Goal: Transaction & Acquisition: Purchase product/service

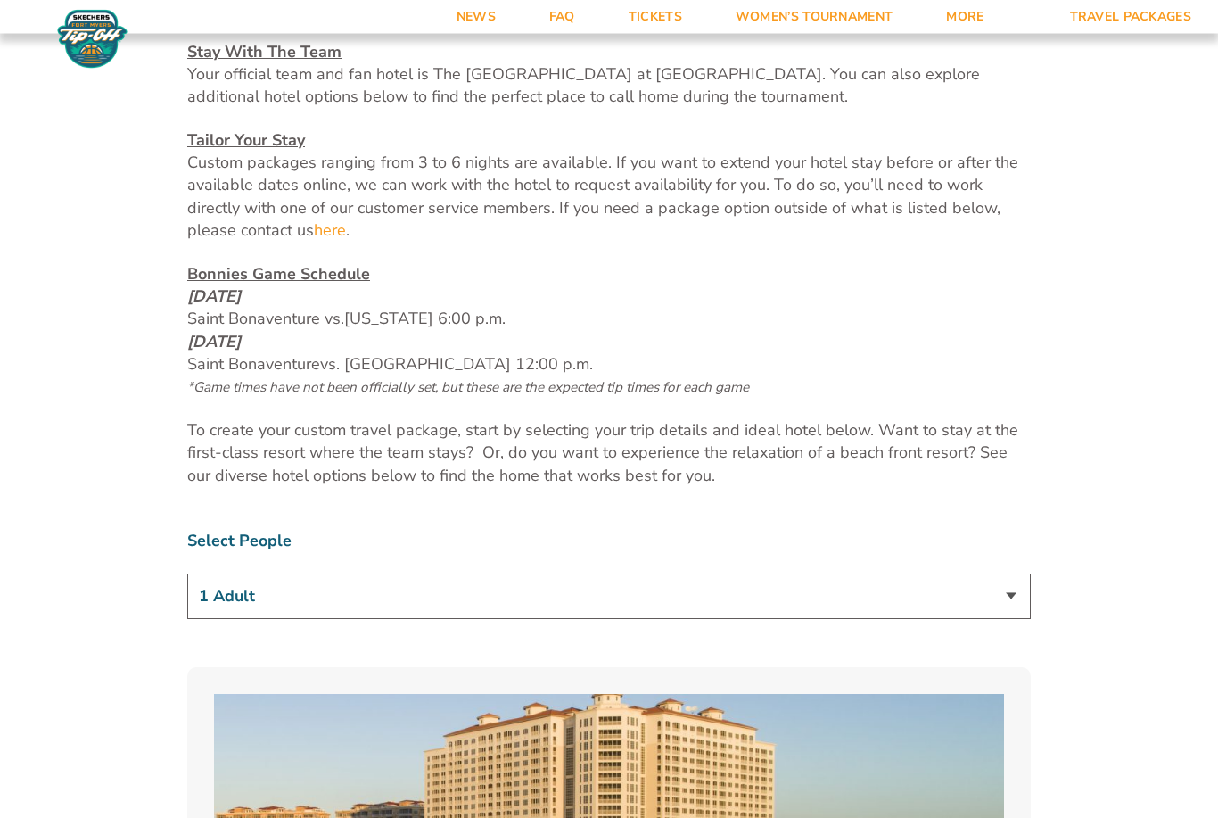
scroll to position [806, 0]
click at [918, 619] on select "1 Adult 2 Adults 3 Adults 4 Adults 2 Adults + 1 Child 2 Adults + 2 Children 2 A…" at bounding box center [609, 595] width 844 height 45
select select "2 Adults"
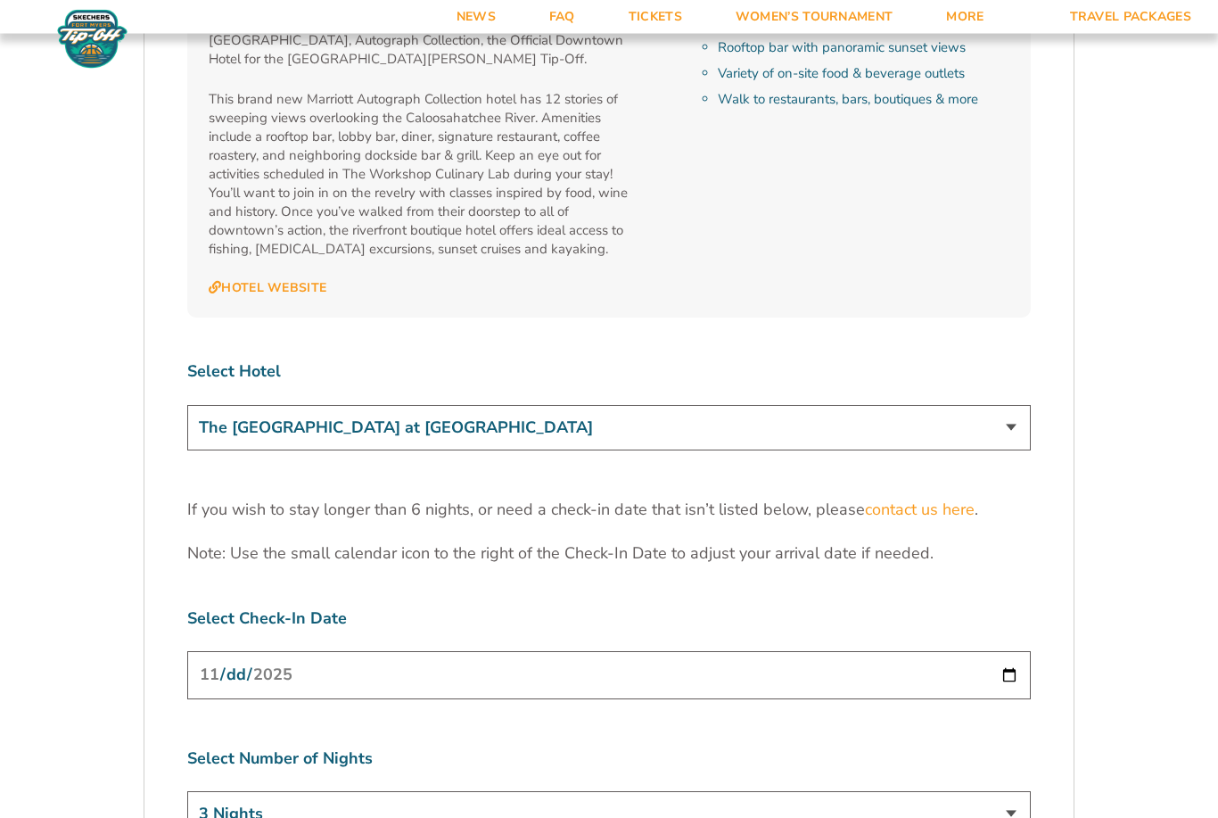
scroll to position [5305, 0]
click at [950, 651] on input "2025-11-24" at bounding box center [609, 674] width 844 height 47
type input "2025-11-25"
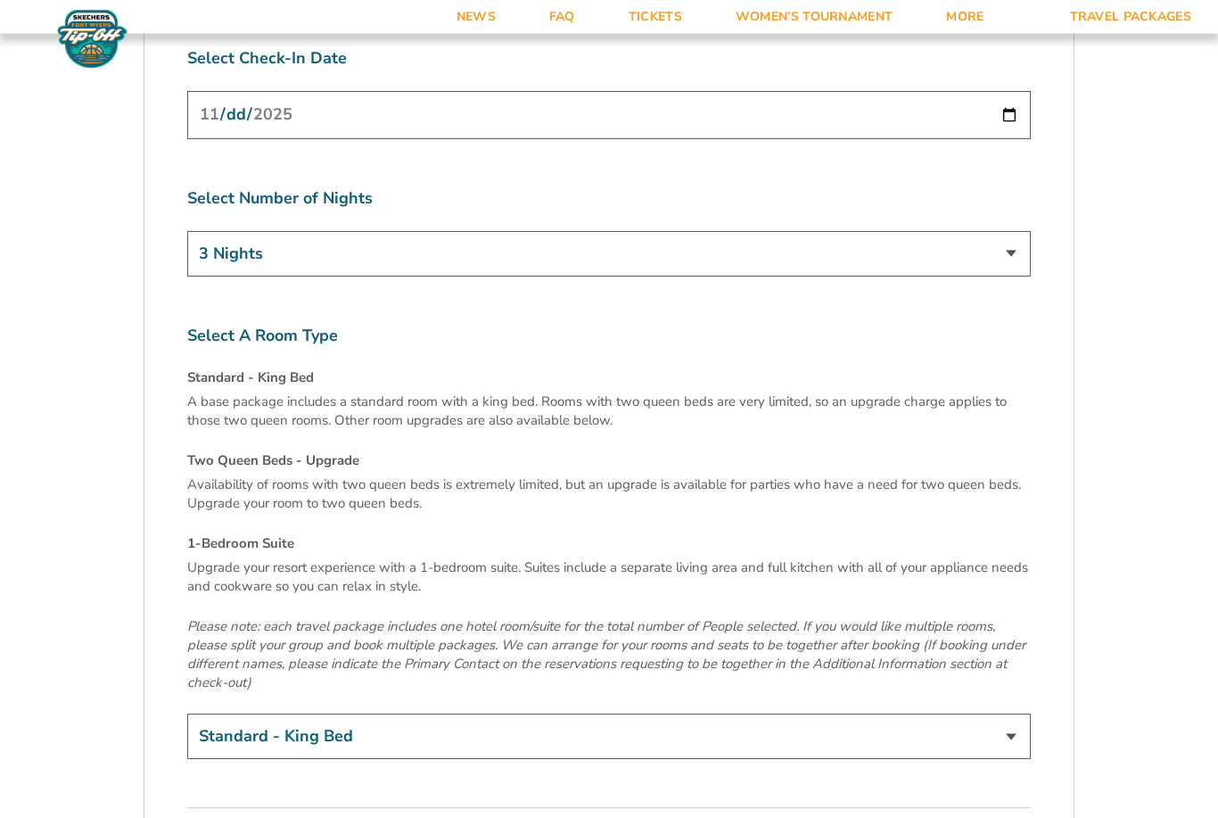
scroll to position [5866, 0]
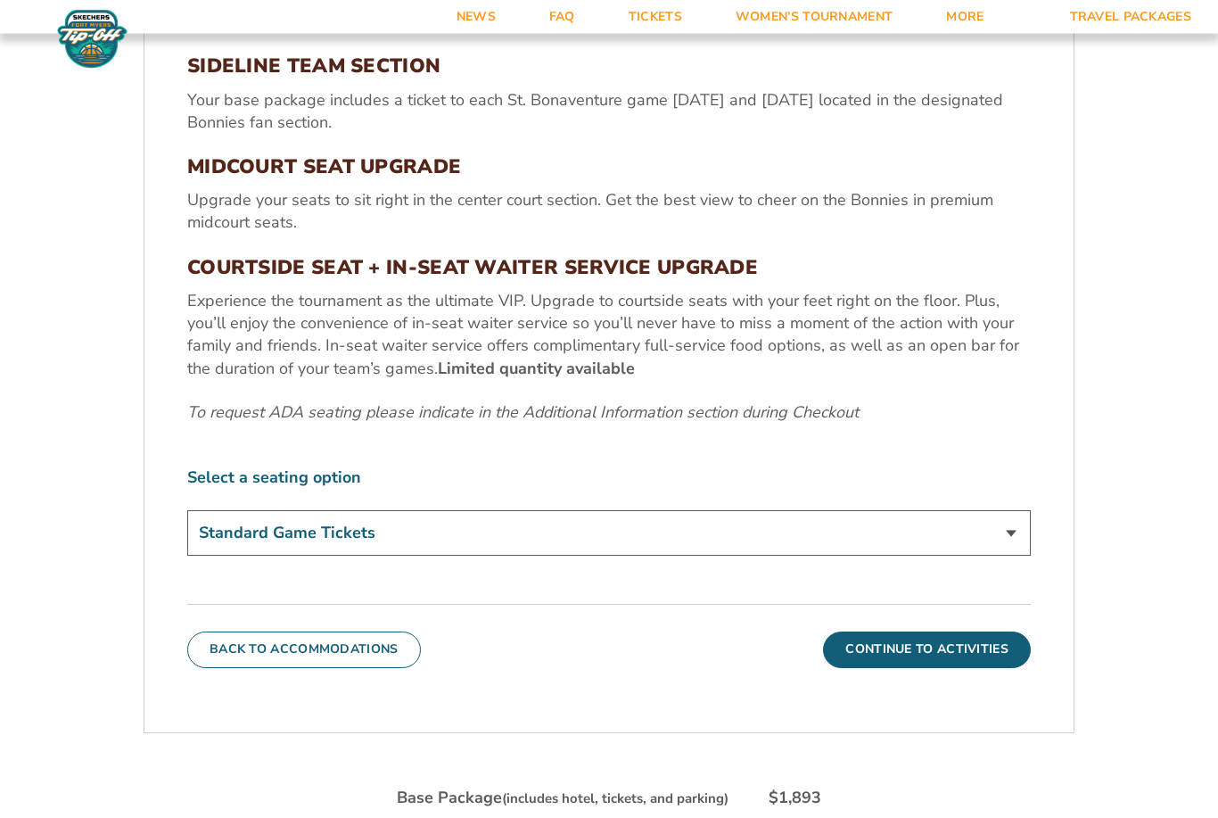
scroll to position [726, 0]
click at [1020, 556] on select "Standard Game Tickets Midcourt Seat Upgrade (+$100 per person) Courtside Seat +…" at bounding box center [609, 532] width 844 height 45
click at [1015, 556] on select "Standard Game Tickets Midcourt Seat Upgrade (+$100 per person) Courtside Seat +…" at bounding box center [609, 532] width 844 height 45
click at [964, 667] on button "Continue To Activities" at bounding box center [927, 649] width 208 height 36
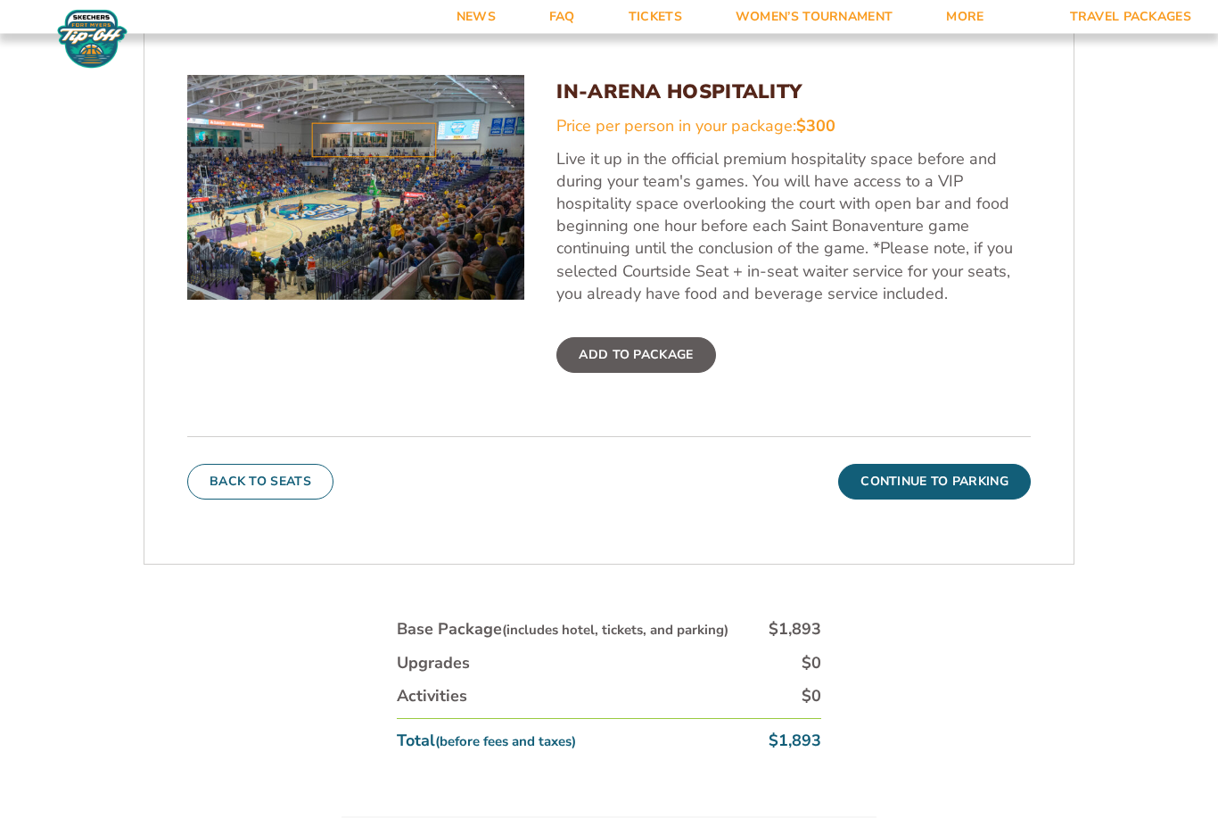
scroll to position [716, 0]
click at [970, 499] on button "Continue To Parking" at bounding box center [934, 482] width 193 height 36
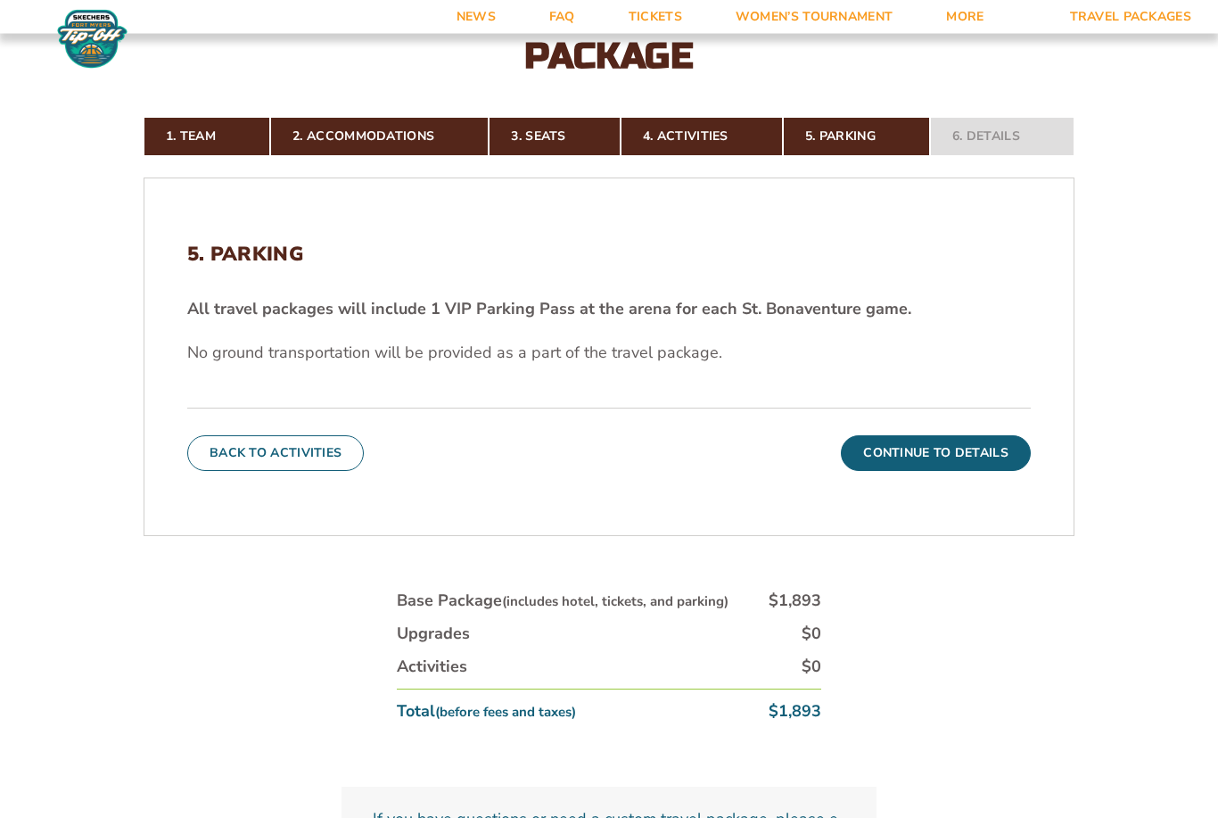
scroll to position [483, 0]
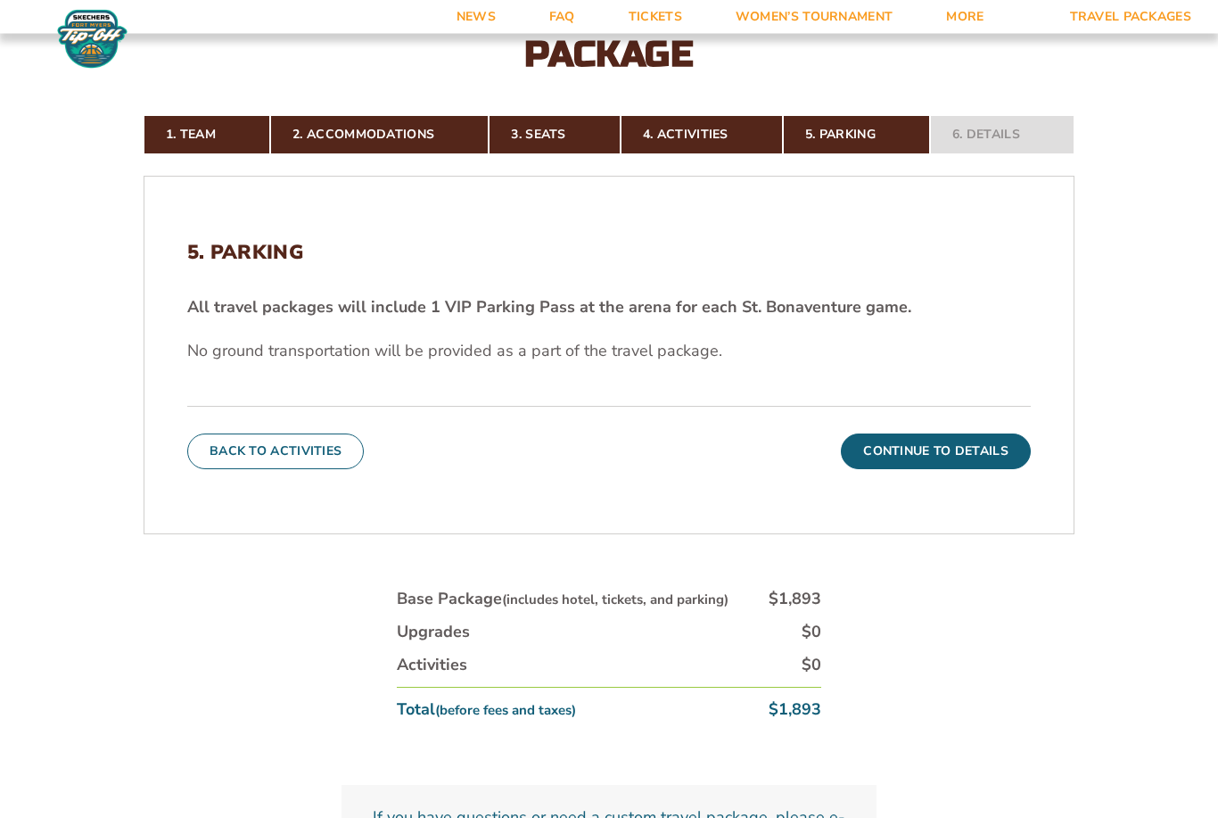
click at [983, 470] on button "Continue To Details" at bounding box center [936, 452] width 190 height 36
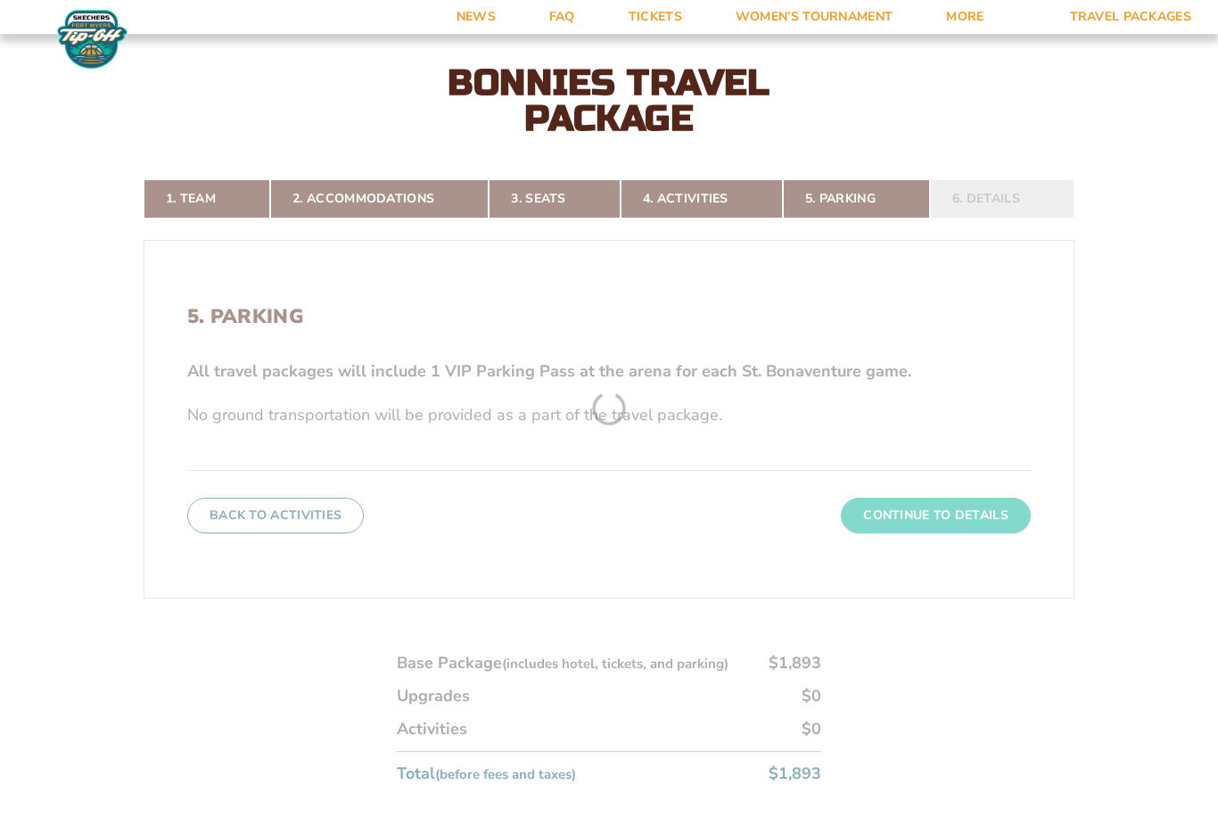
scroll to position [413, 0]
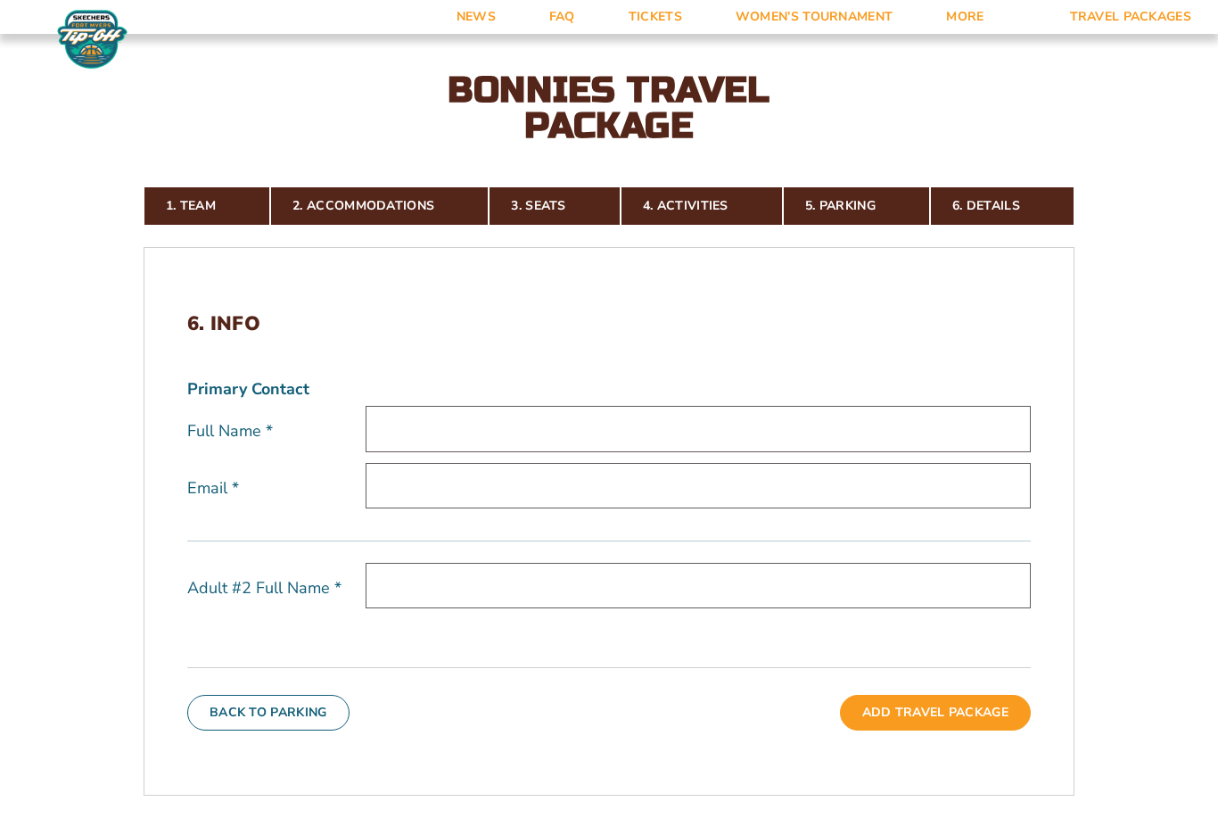
click at [720, 451] on input "text" at bounding box center [698, 428] width 665 height 45
type input "John Pearson"
click at [776, 505] on input "email" at bounding box center [698, 485] width 665 height 45
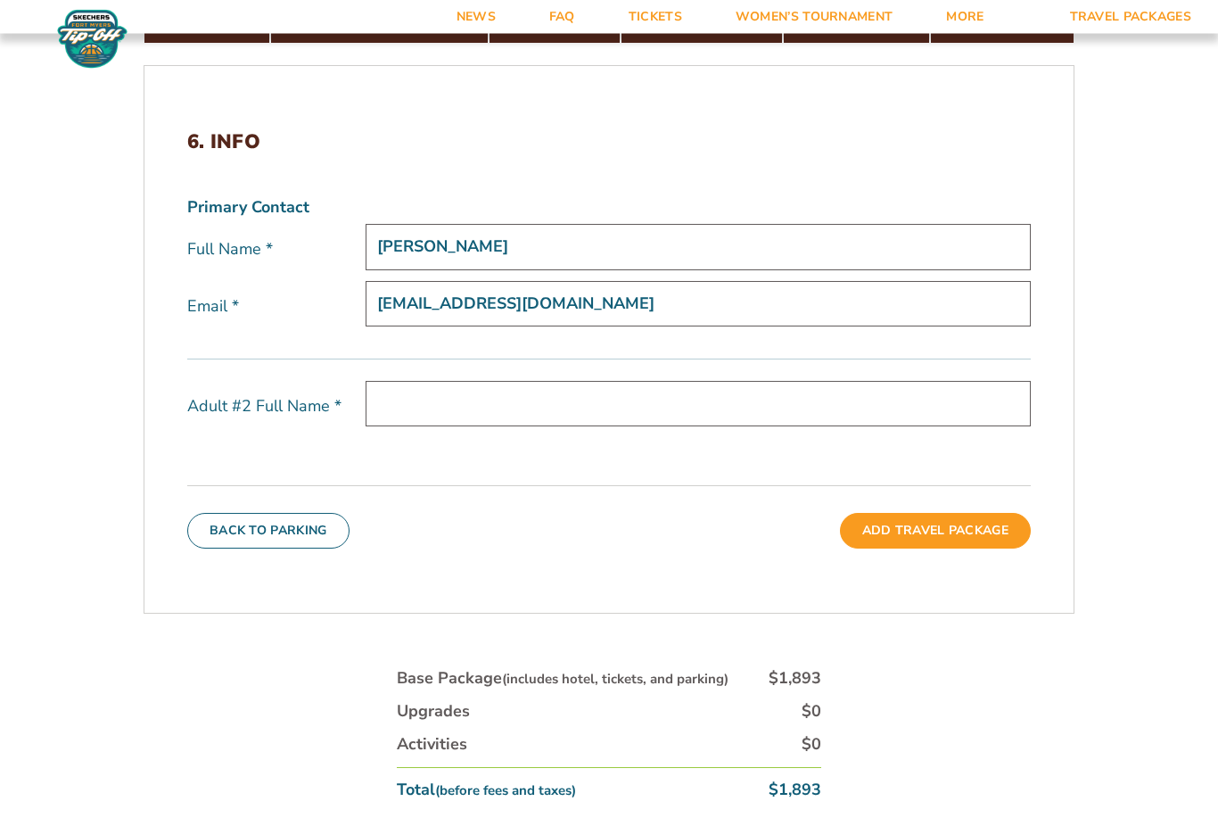
type input "john_76092@yahoo.com"
click at [786, 426] on input "text" at bounding box center [698, 404] width 665 height 45
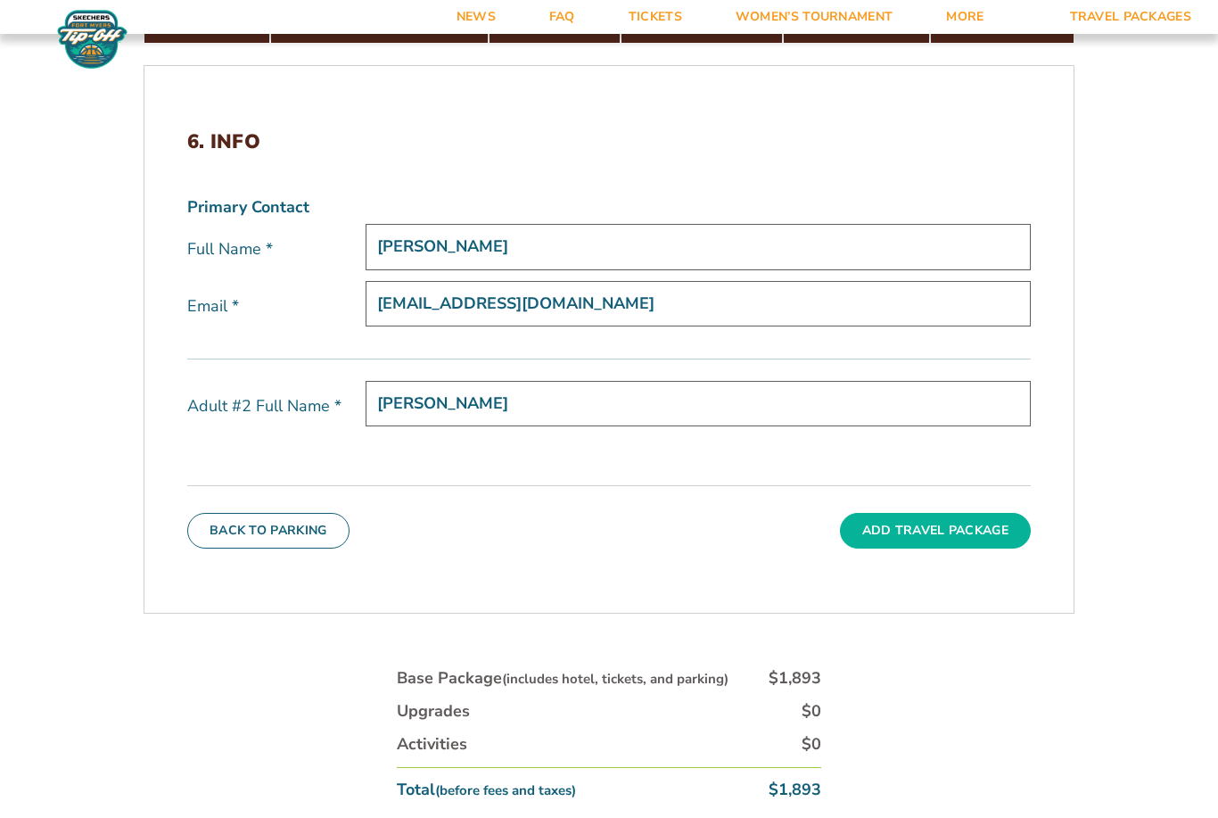
type input "Brooke Pearson"
click at [980, 548] on button "Add Travel Package" at bounding box center [935, 531] width 191 height 36
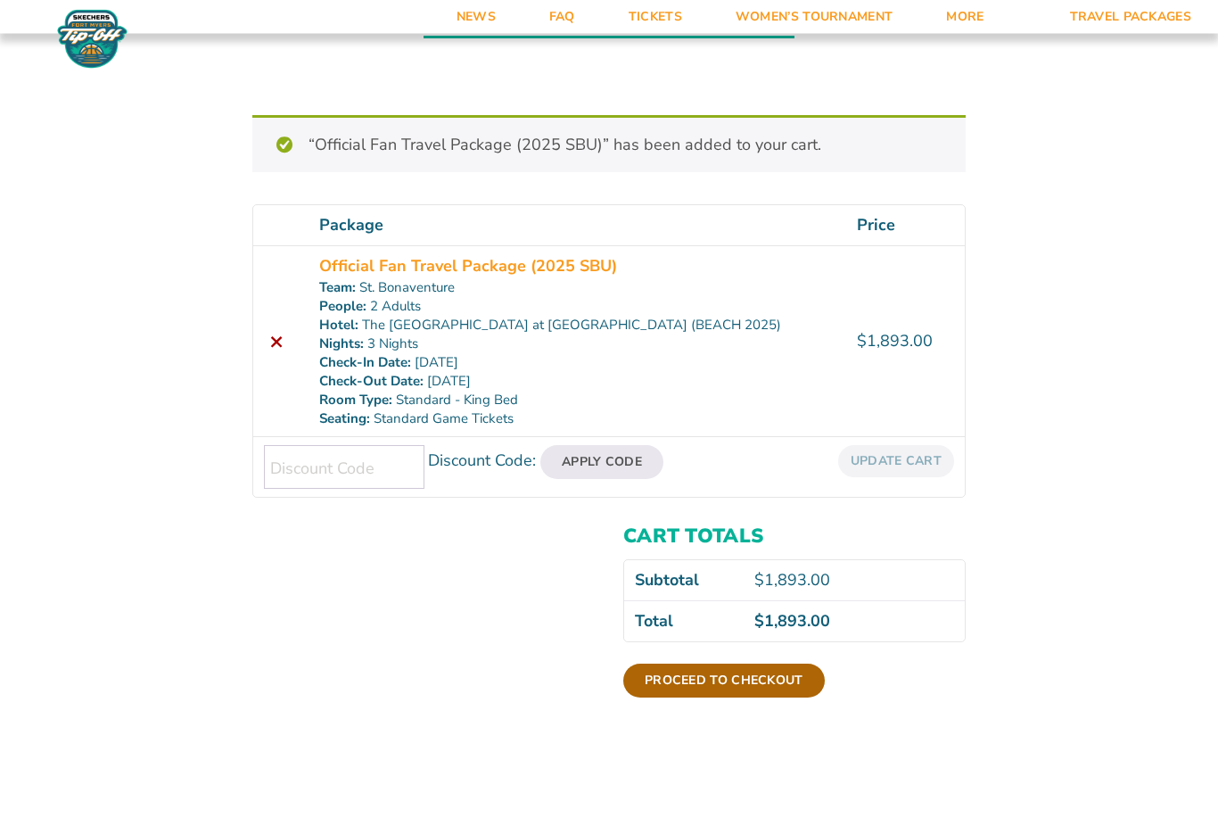
scroll to position [155, 0]
click at [776, 678] on link "Proceed to checkout" at bounding box center [724, 680] width 202 height 34
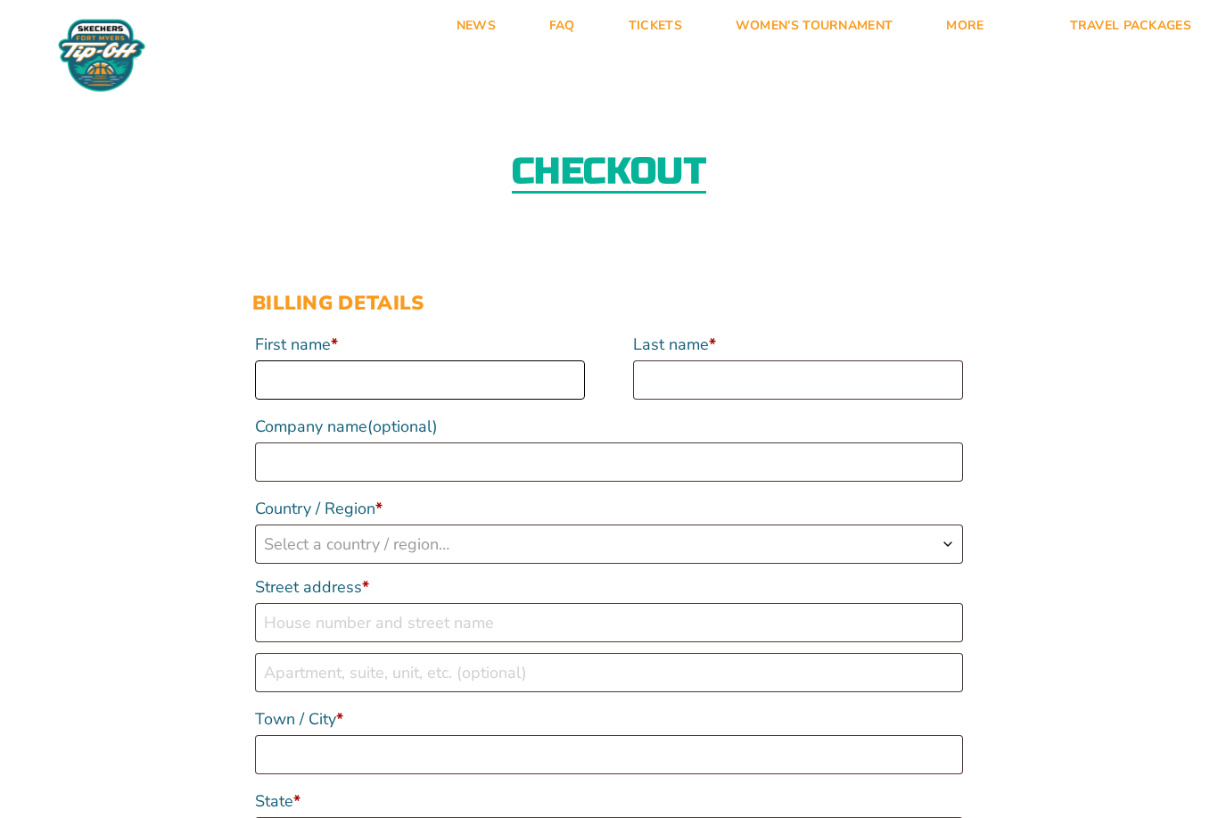
click at [520, 371] on input "First name *" at bounding box center [420, 379] width 330 height 39
type input "[PERSON_NAME]"
click at [777, 375] on input "Last name *" at bounding box center [798, 379] width 330 height 39
type input "[PERSON_NAME]"
click at [652, 563] on span "Select a country / region…" at bounding box center [609, 543] width 706 height 37
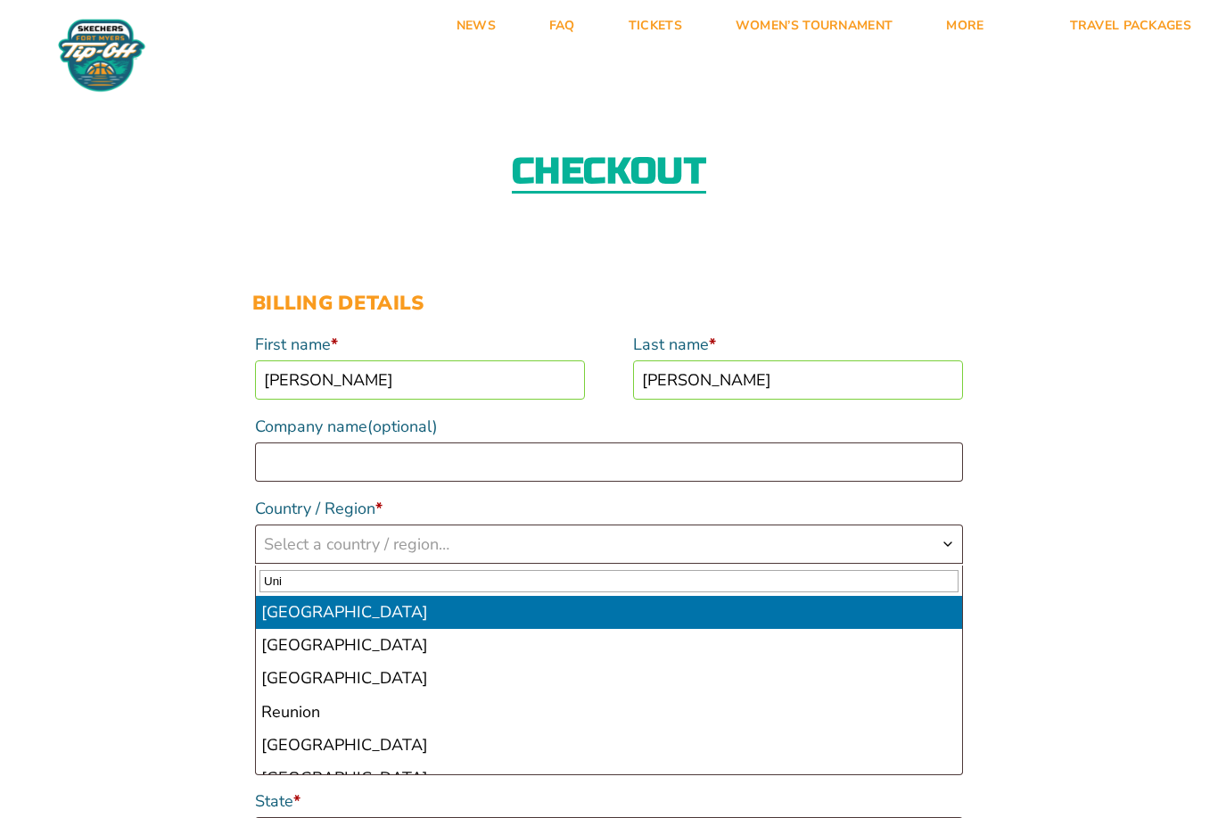
type input "Unit"
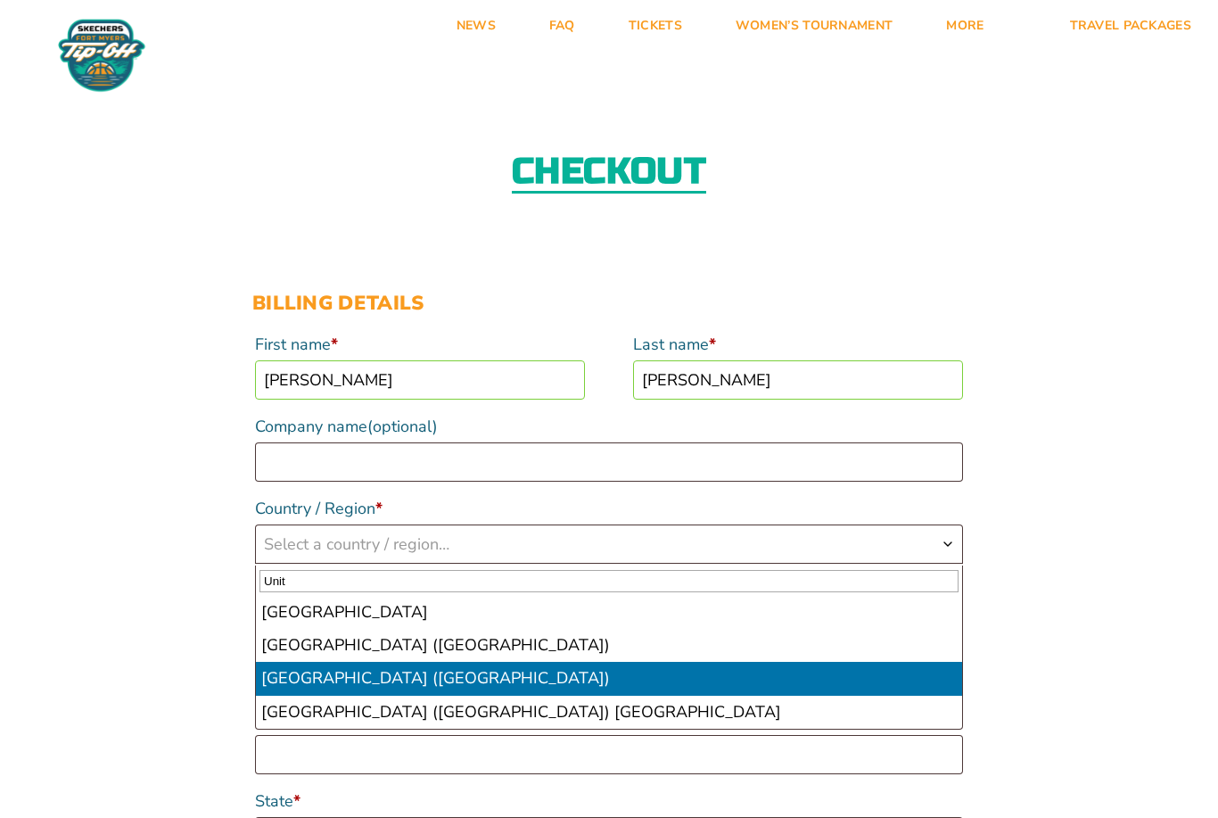
select select "US"
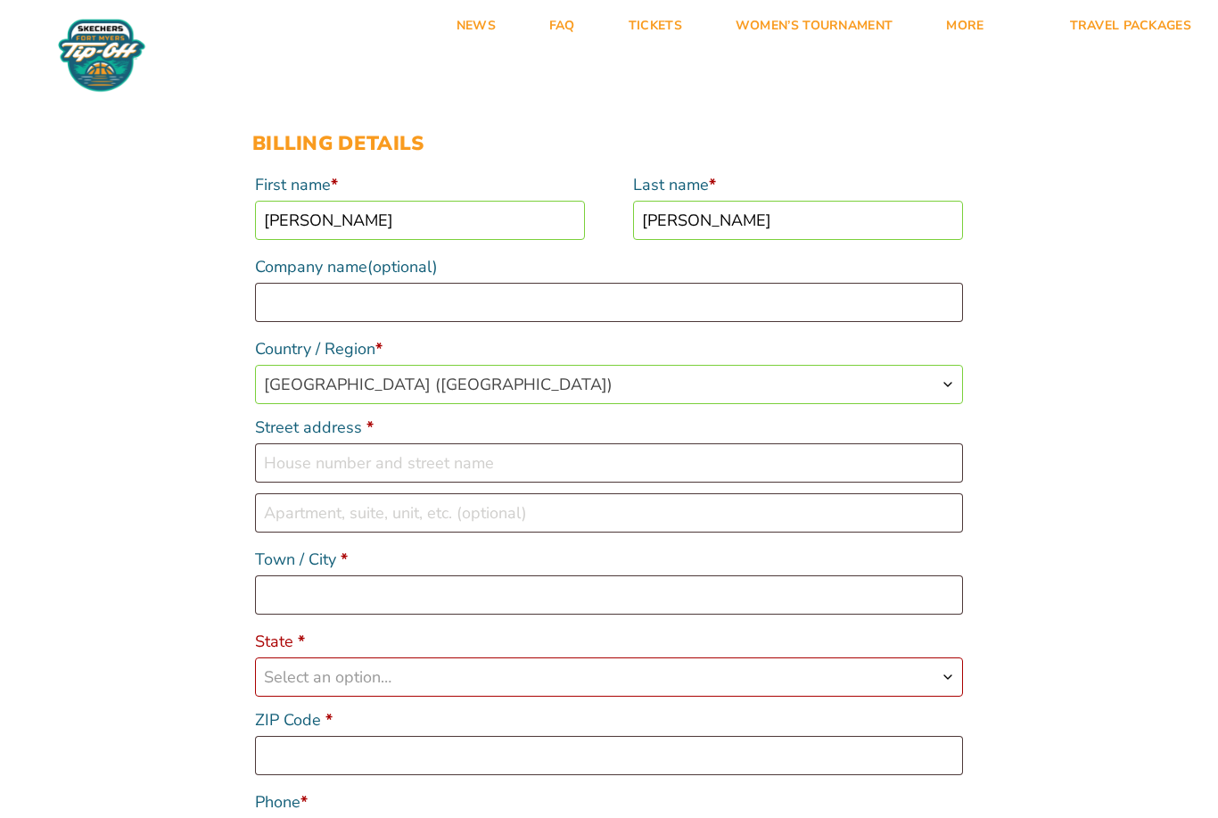
scroll to position [167, 0]
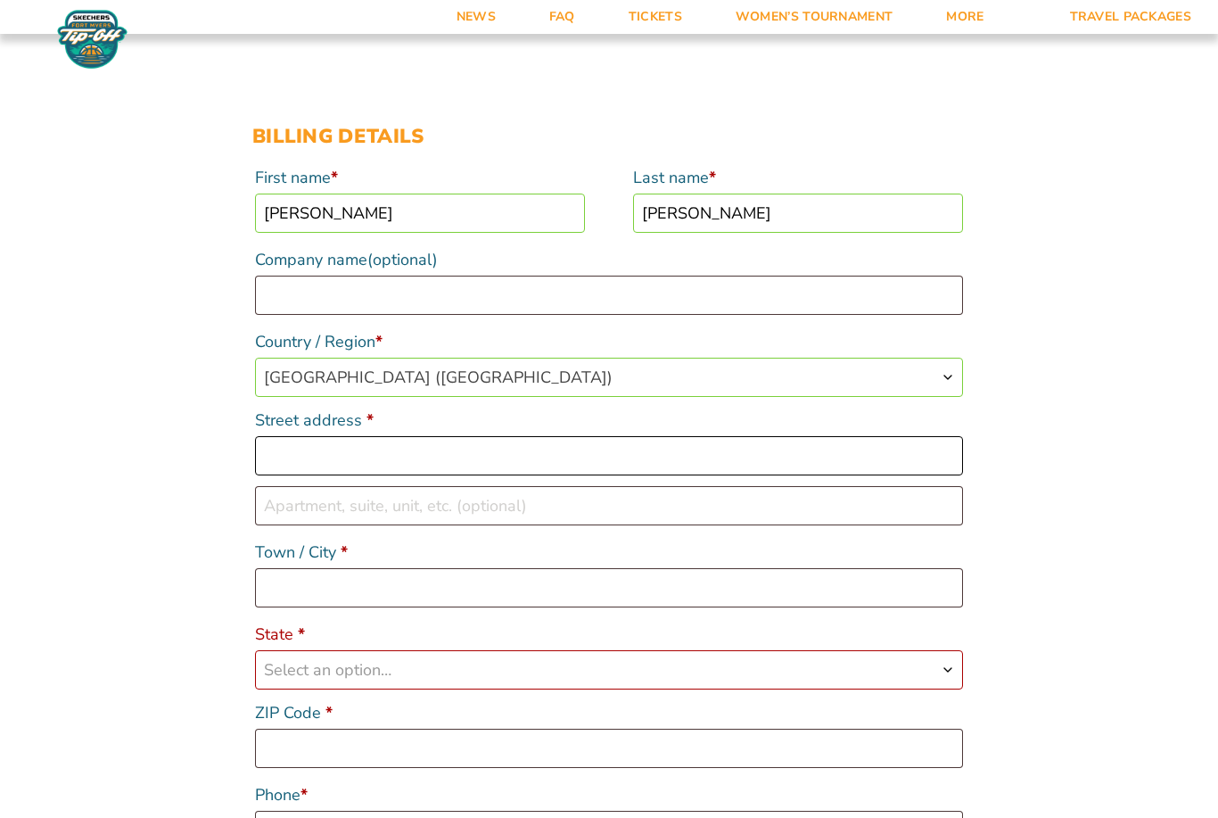
click at [667, 463] on input "Street address *" at bounding box center [609, 455] width 708 height 39
type input "317 Lloyd Cir"
click at [588, 607] on input "Town / City *" at bounding box center [609, 587] width 708 height 39
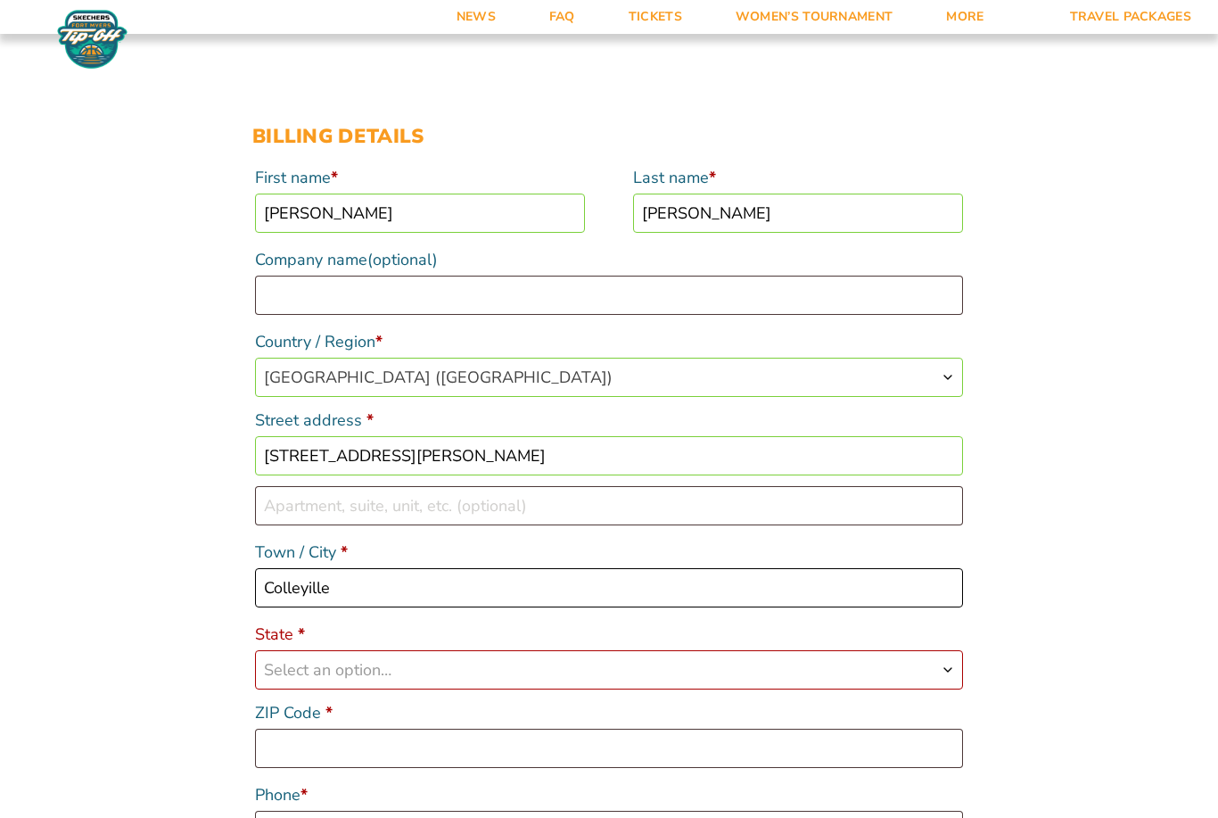
type input "Colleyille"
click at [617, 688] on span "Select an option…" at bounding box center [609, 669] width 706 height 37
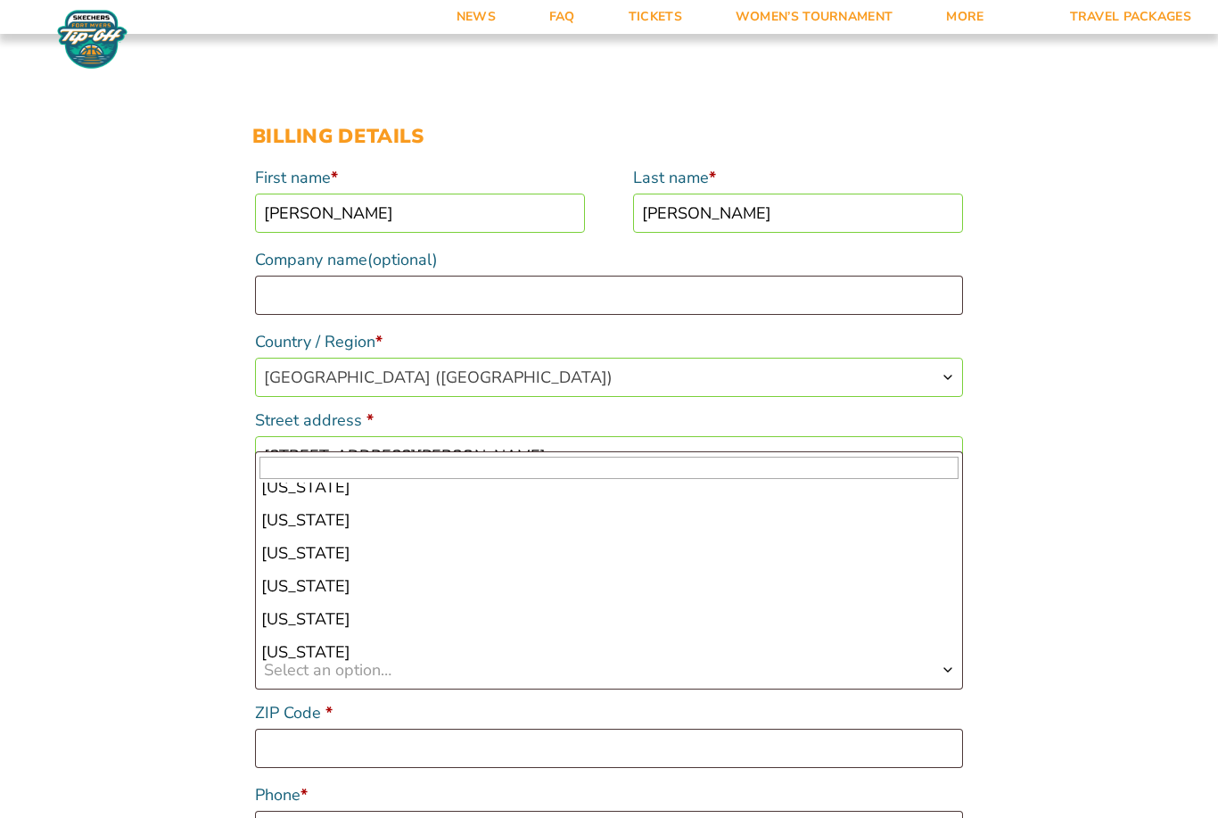
scroll to position [1349, 0]
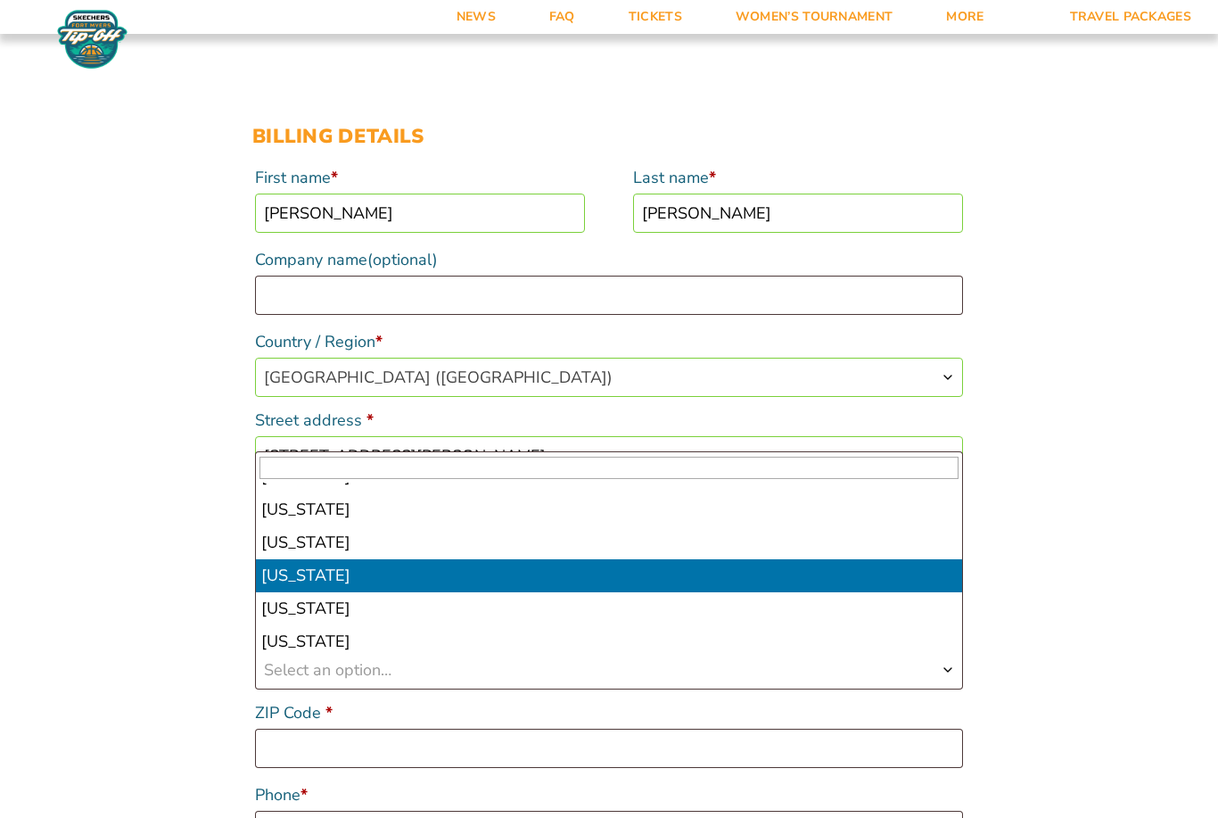
select select "TX"
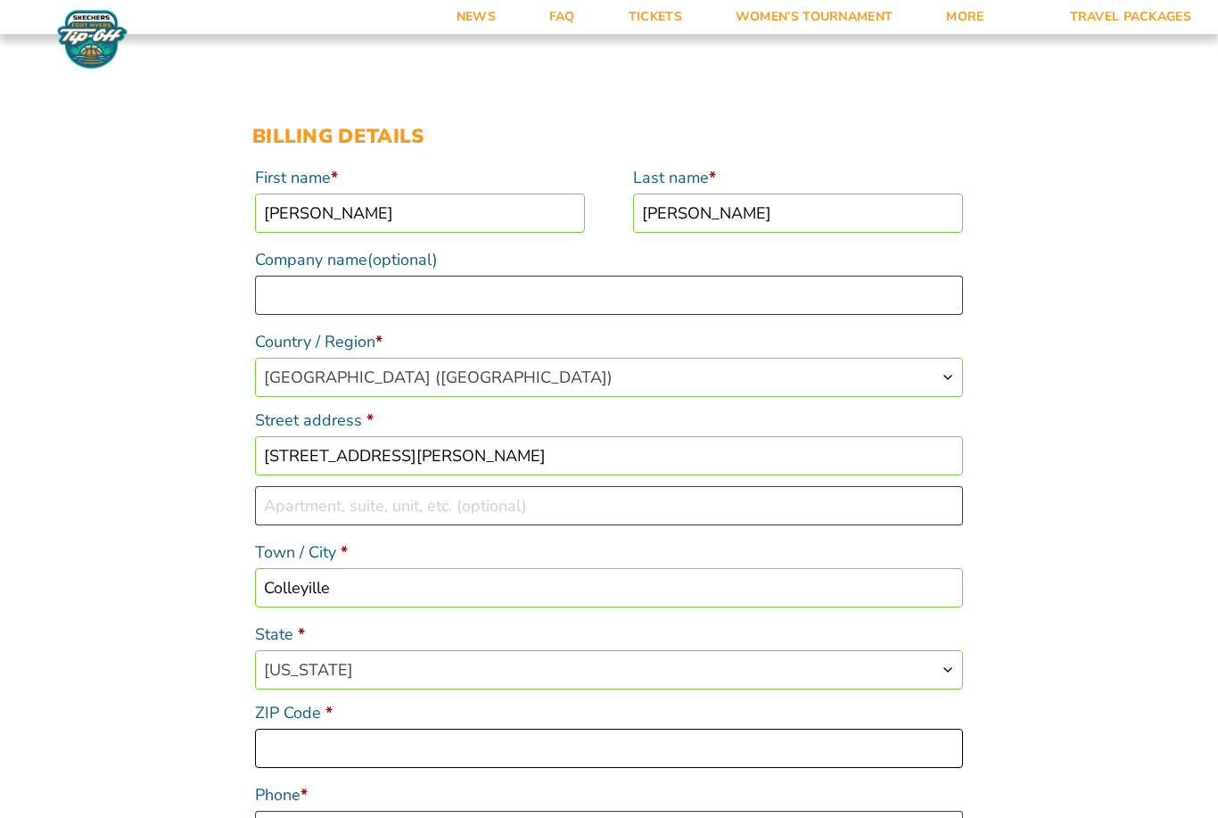
click at [519, 763] on input "ZIP Code *" at bounding box center [609, 748] width 708 height 39
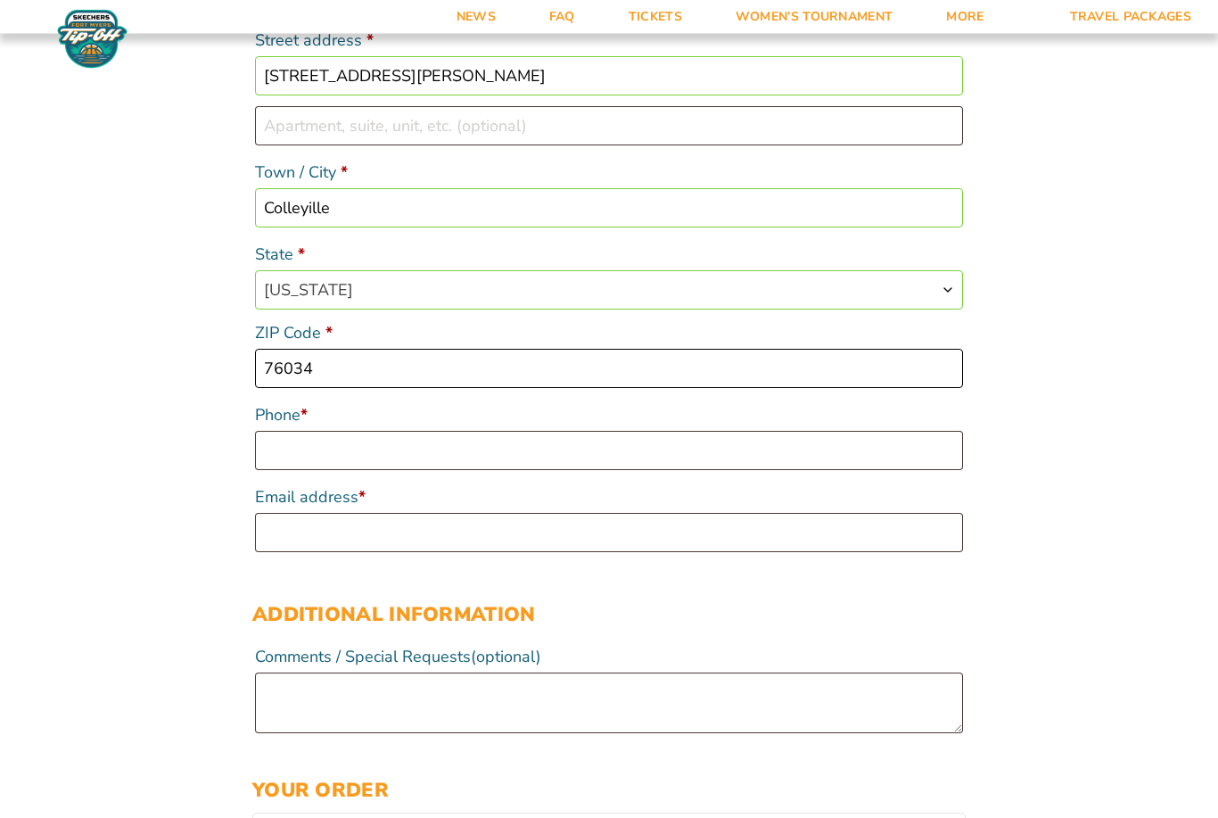
scroll to position [547, 0]
type input "76034"
click at [756, 468] on input "Phone *" at bounding box center [609, 450] width 708 height 39
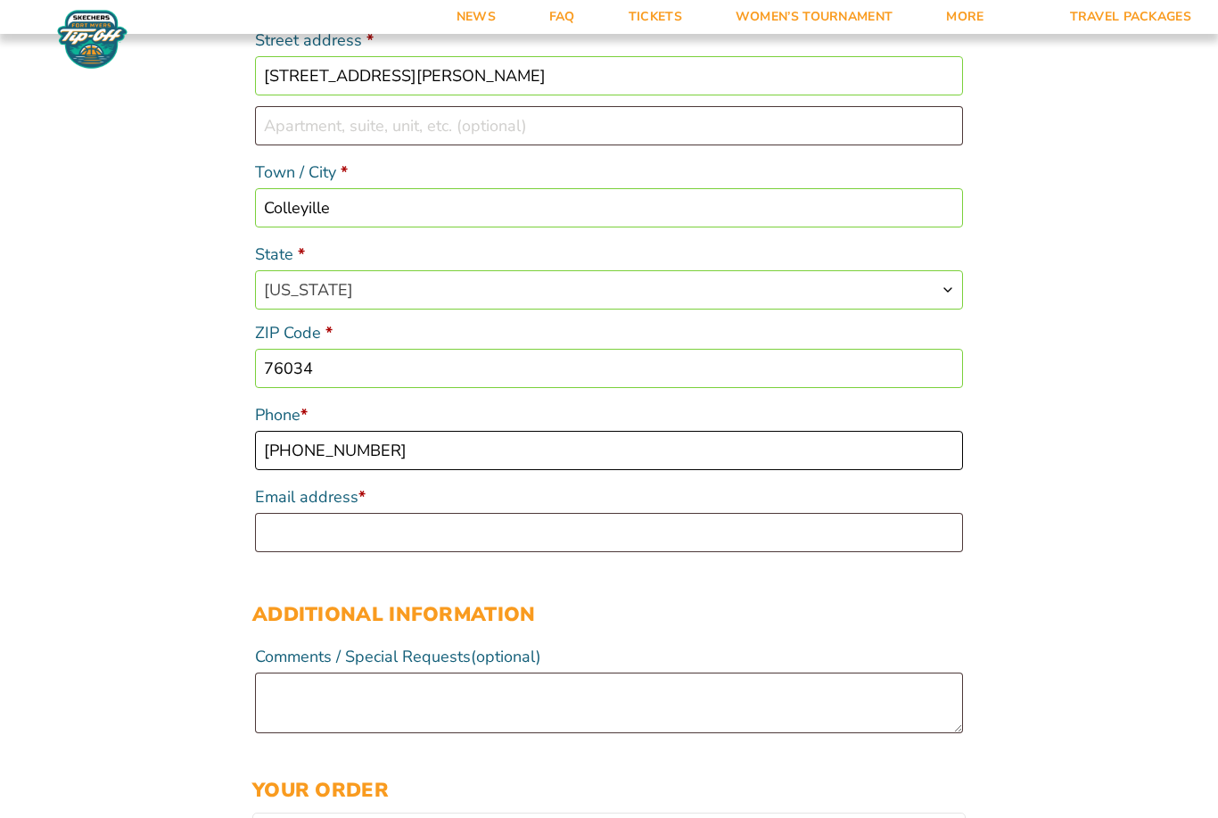
type input "817-821-7288"
click at [647, 538] on input "Email address *" at bounding box center [609, 532] width 708 height 39
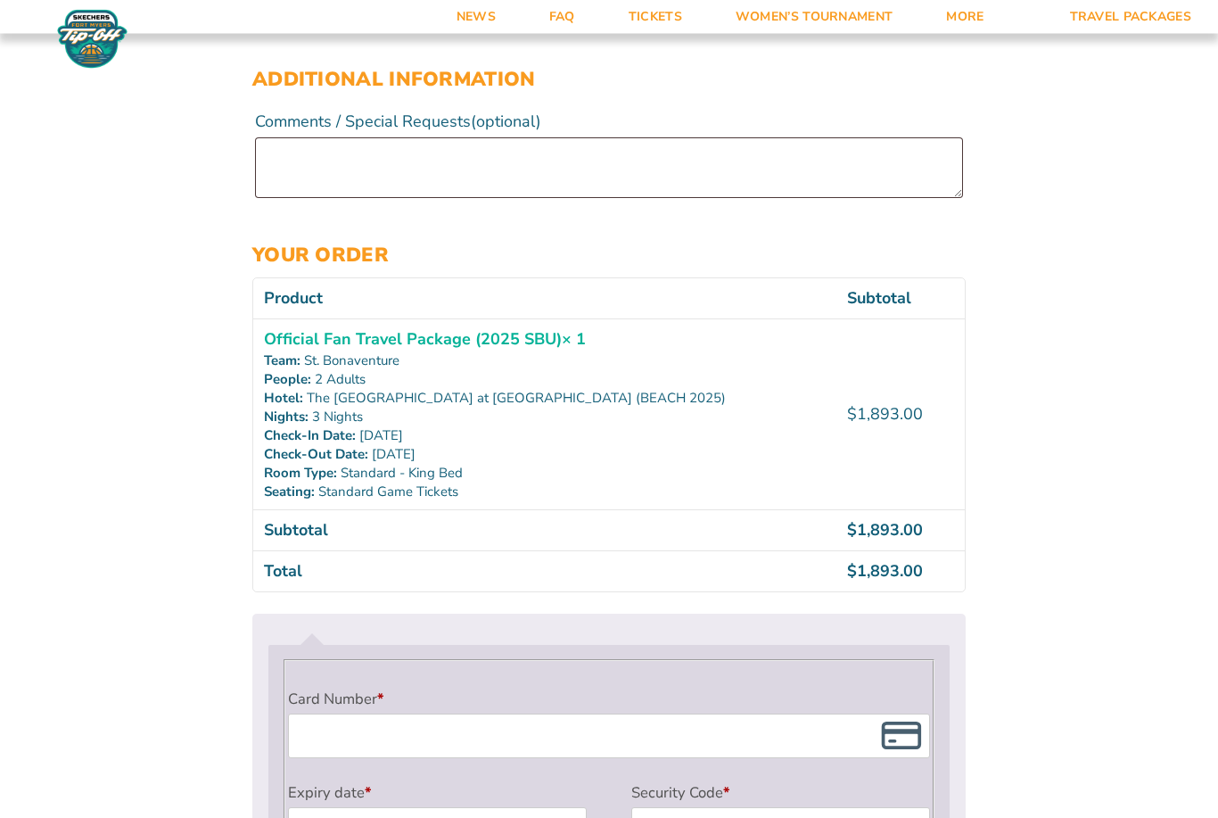
scroll to position [1083, 0]
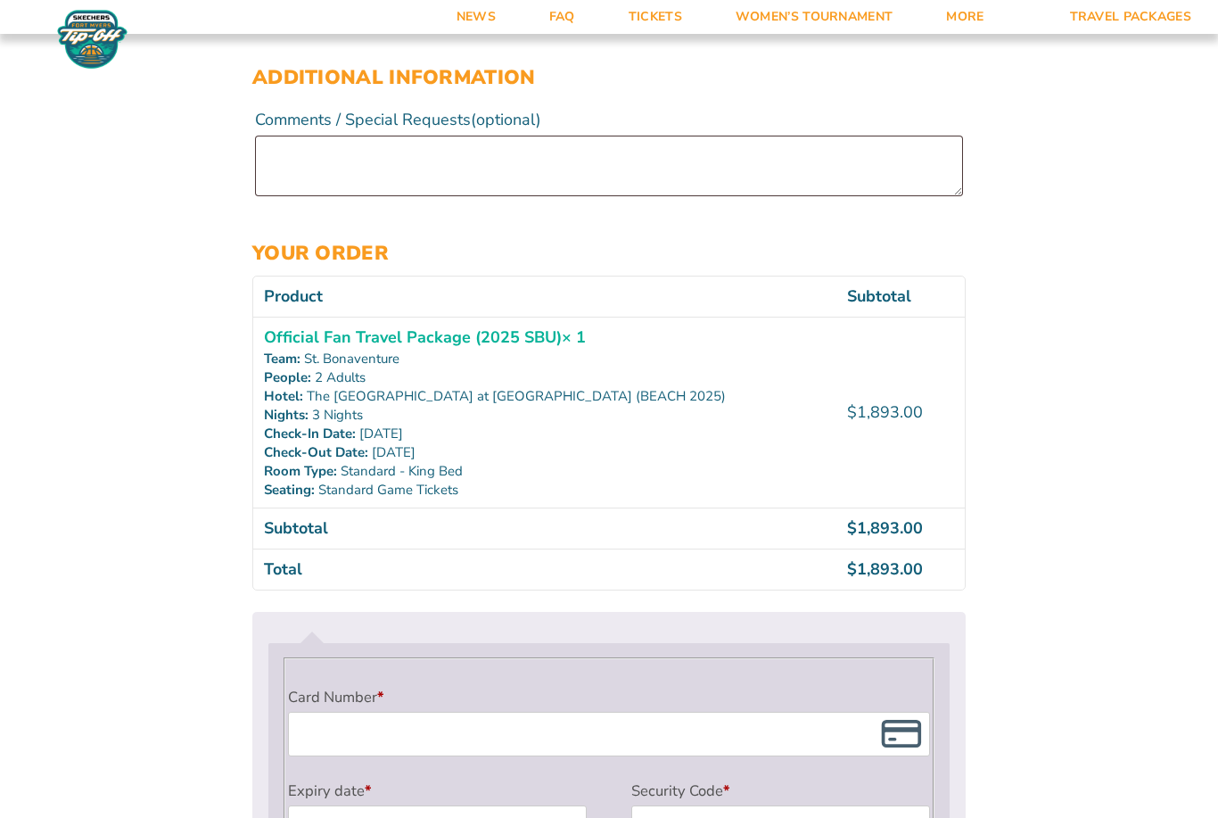
type input "john_76092@yahoo.com"
click at [554, 167] on textarea "Comments / Special Requests (optional)" at bounding box center [609, 166] width 708 height 61
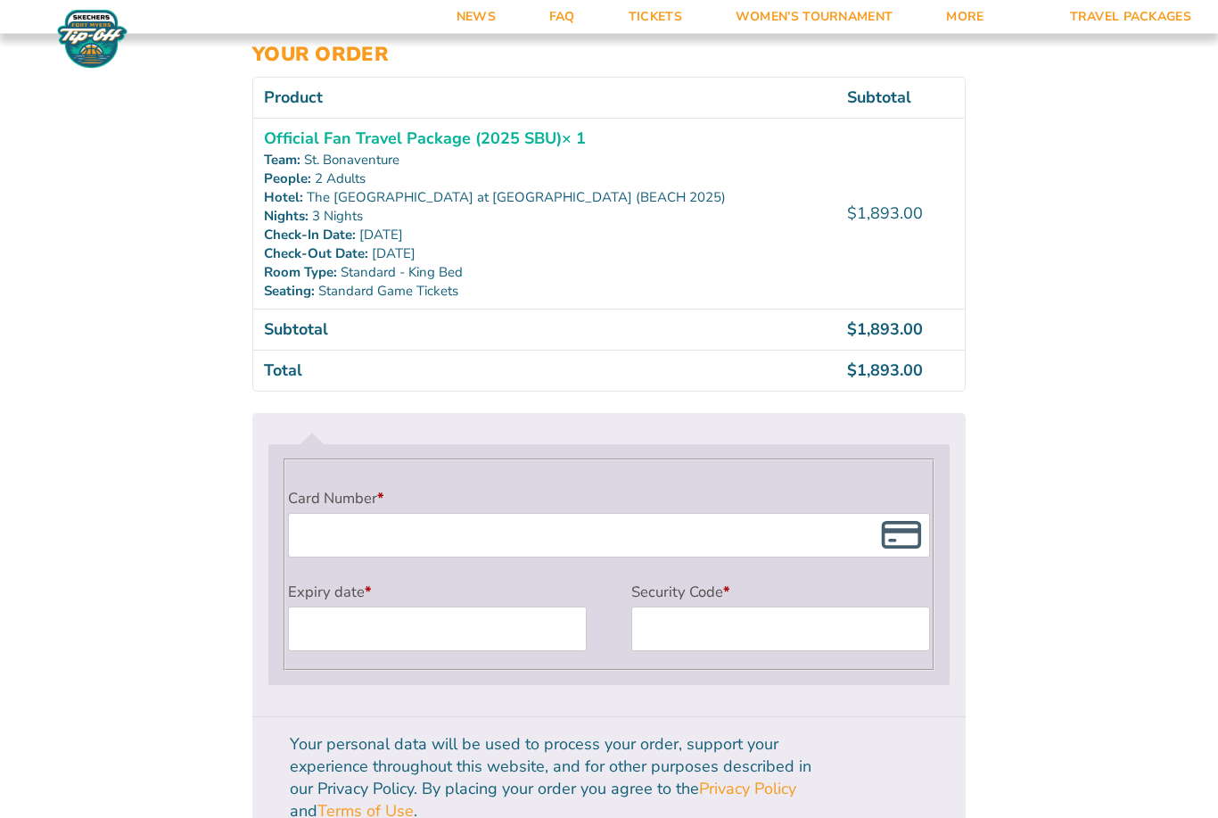
type textarea "Sixth Man Club Members"
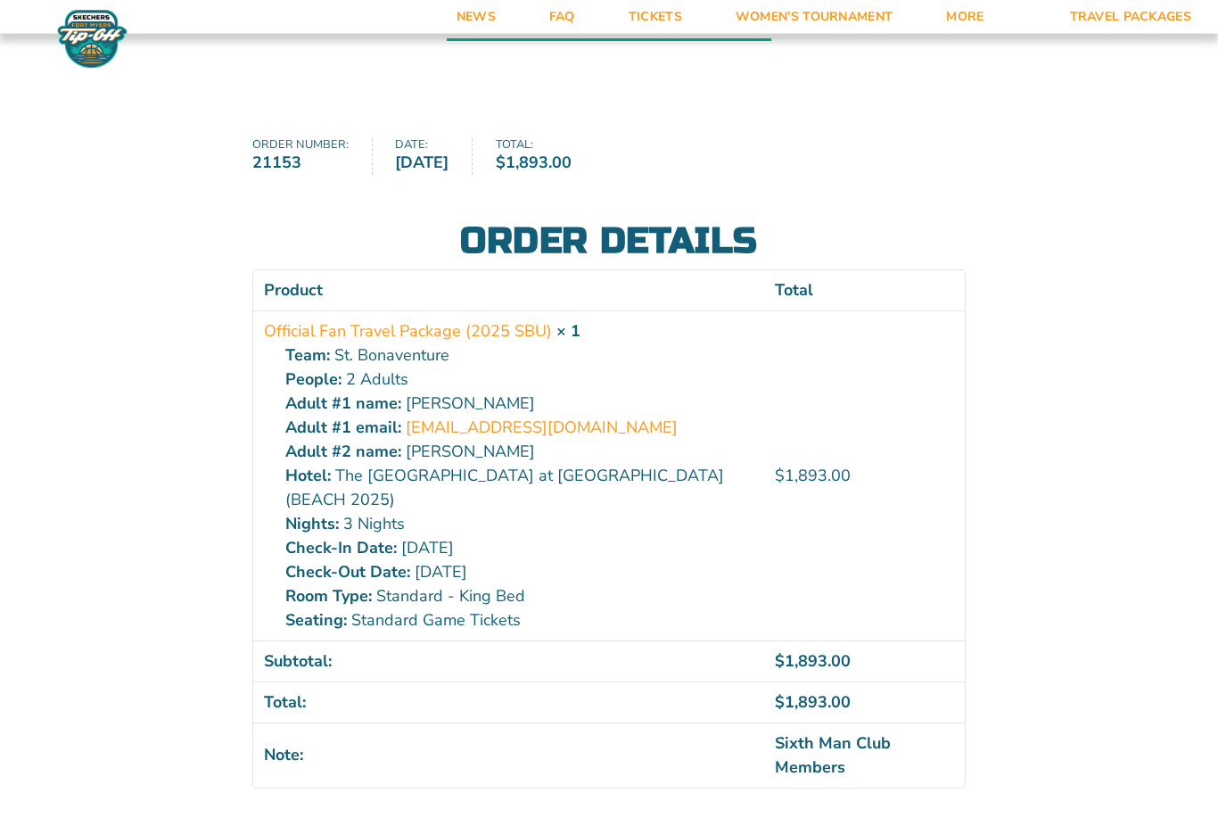
scroll to position [152, 0]
